Goal: Navigation & Orientation: Find specific page/section

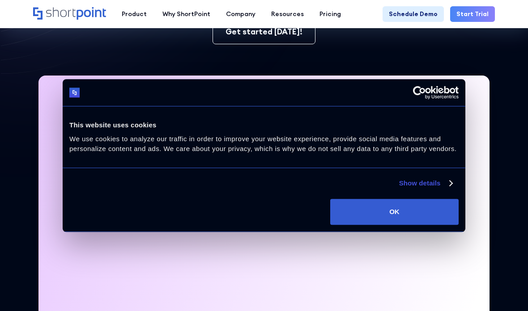
scroll to position [169, 0]
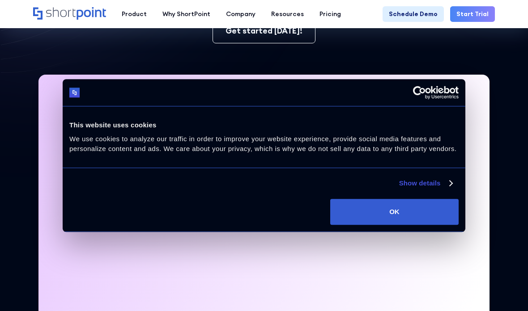
click at [449, 189] on link "Show details" at bounding box center [425, 183] width 53 height 11
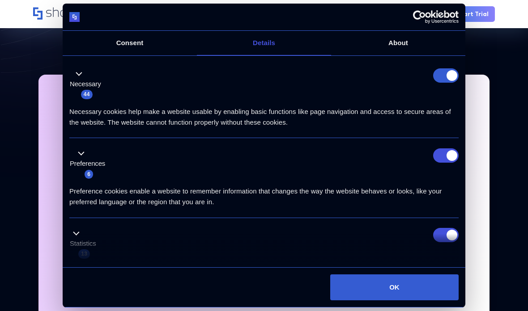
scroll to position [174, 0]
click at [448, 71] on form at bounding box center [446, 75] width 26 height 14
click at [451, 153] on input "Preferences" at bounding box center [446, 156] width 26 height 14
checkbox input "false"
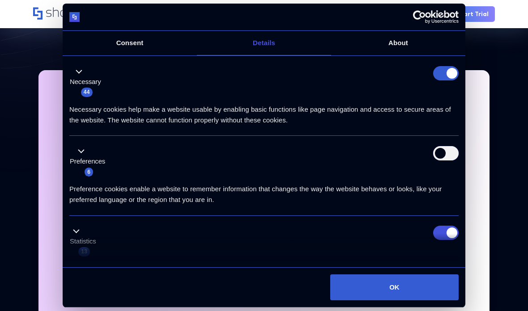
scroll to position [43, 0]
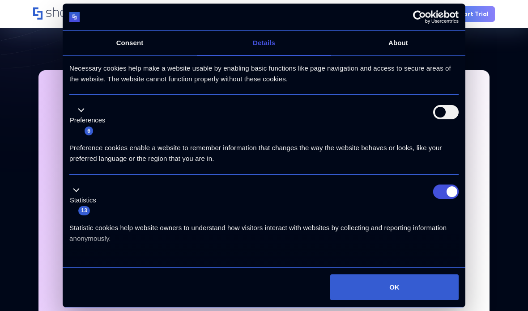
click at [445, 192] on input "Statistics" at bounding box center [446, 192] width 26 height 14
checkbox input "false"
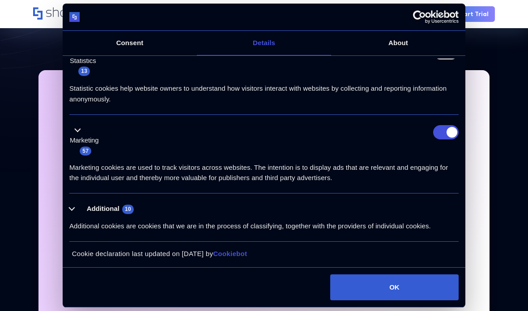
click at [449, 130] on input "Marketing" at bounding box center [446, 132] width 26 height 14
checkbox input "false"
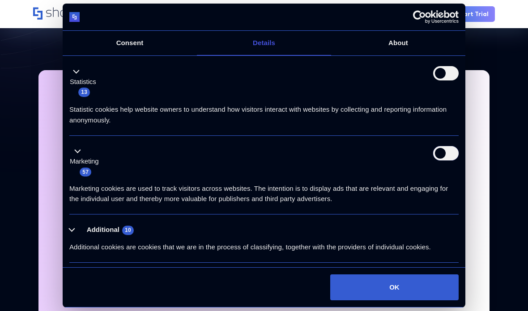
scroll to position [145, 0]
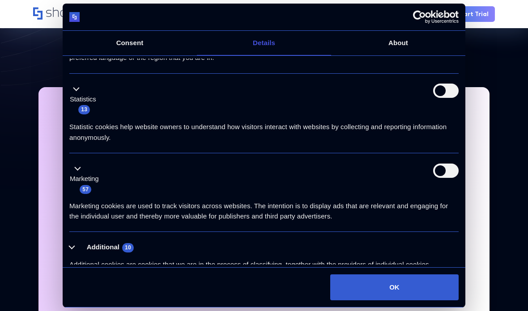
click at [72, 253] on div "Additional cookies are cookies that we are in the process of classifying, toget…" at bounding box center [263, 261] width 389 height 17
click at [72, 244] on button "Additional 10" at bounding box center [104, 247] width 70 height 11
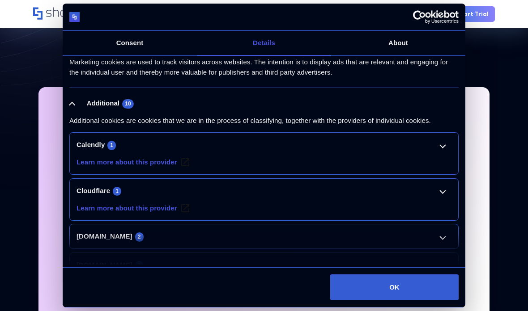
scroll to position [288, 0]
click at [440, 141] on link "Calendly 1" at bounding box center [264, 145] width 375 height 11
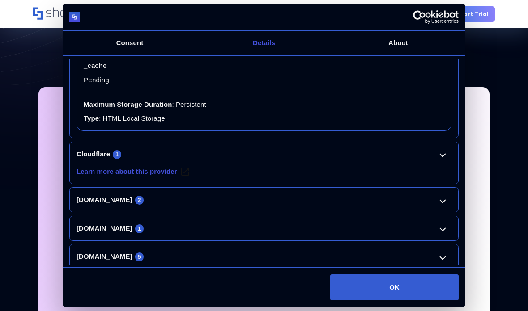
scroll to position [424, 0]
click at [428, 301] on button "OK" at bounding box center [394, 288] width 128 height 26
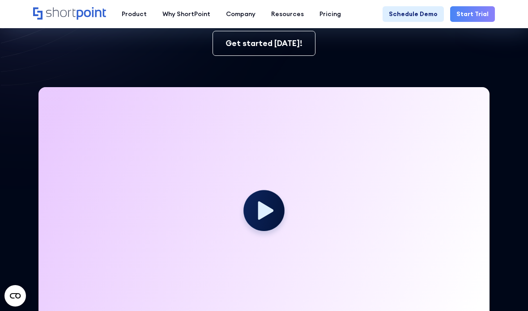
scroll to position [0, 0]
click at [468, 104] on div at bounding box center [263, 214] width 451 height 254
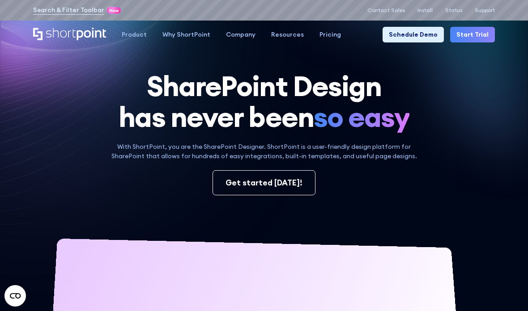
scroll to position [30, 0]
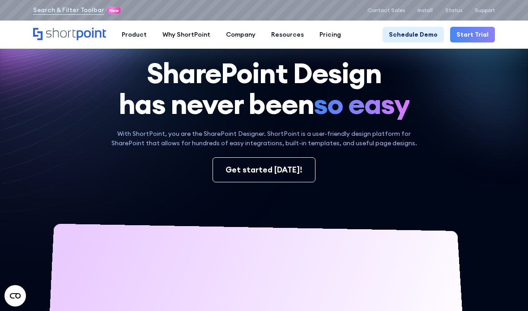
click at [225, 124] on div "Careers" at bounding box center [237, 126] width 25 height 9
